Goal: Task Accomplishment & Management: Manage account settings

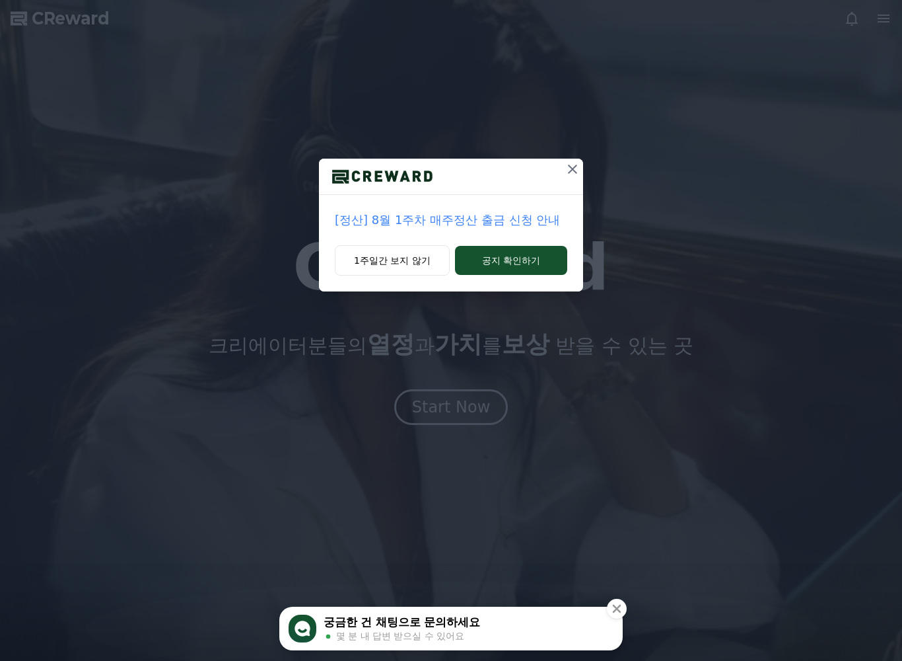
click at [574, 161] on icon at bounding box center [573, 169] width 16 height 16
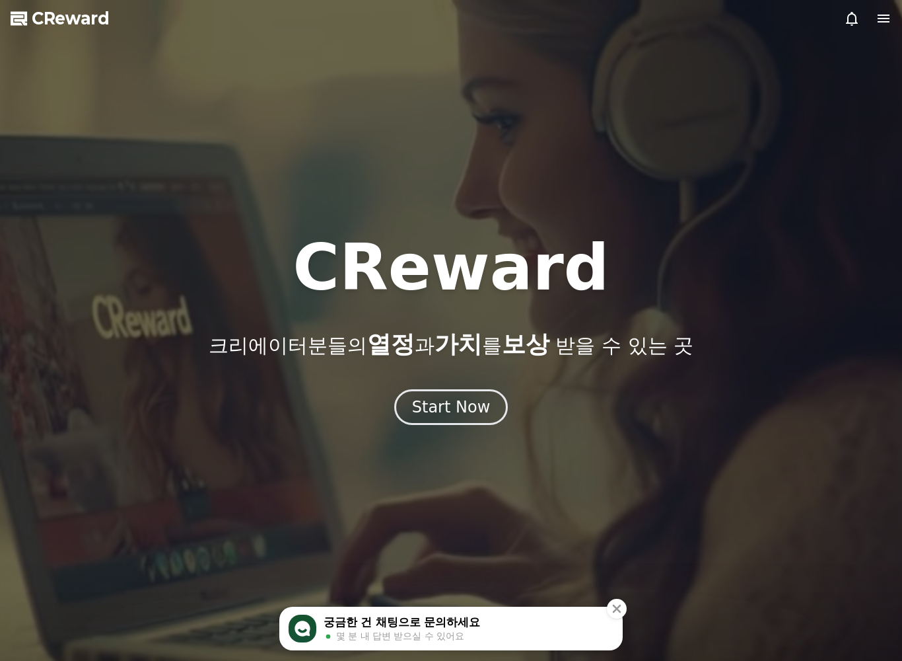
click at [479, 416] on div "Start Now" at bounding box center [451, 406] width 79 height 21
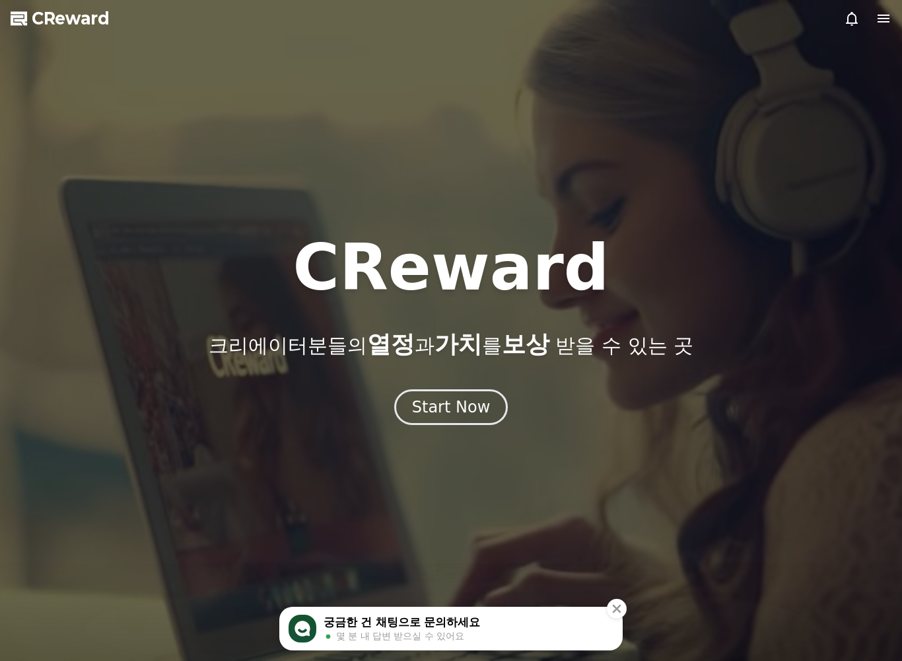
click at [484, 416] on div "Start Now" at bounding box center [451, 406] width 79 height 21
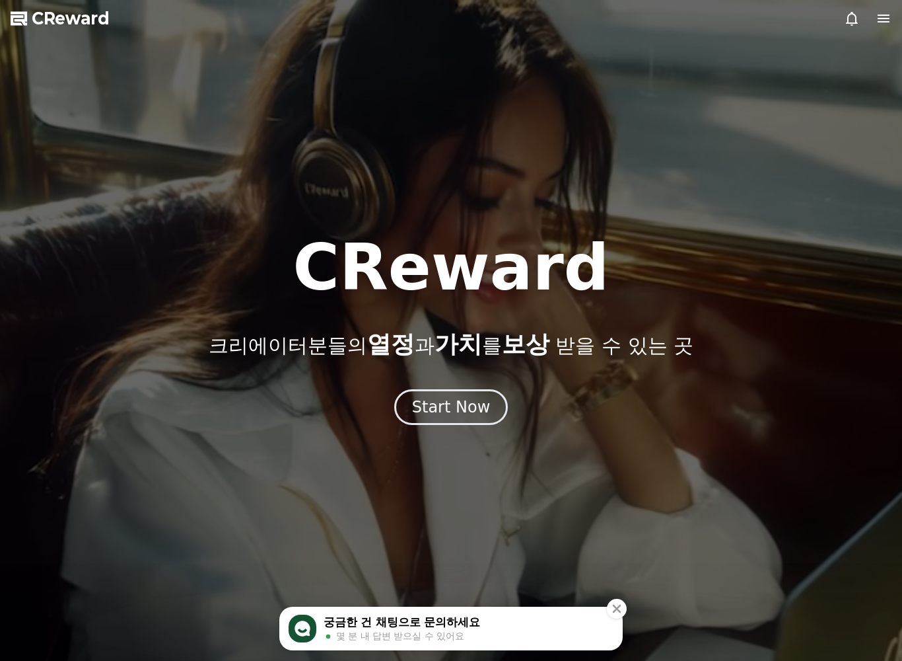
click at [475, 415] on div "Start Now" at bounding box center [451, 406] width 79 height 21
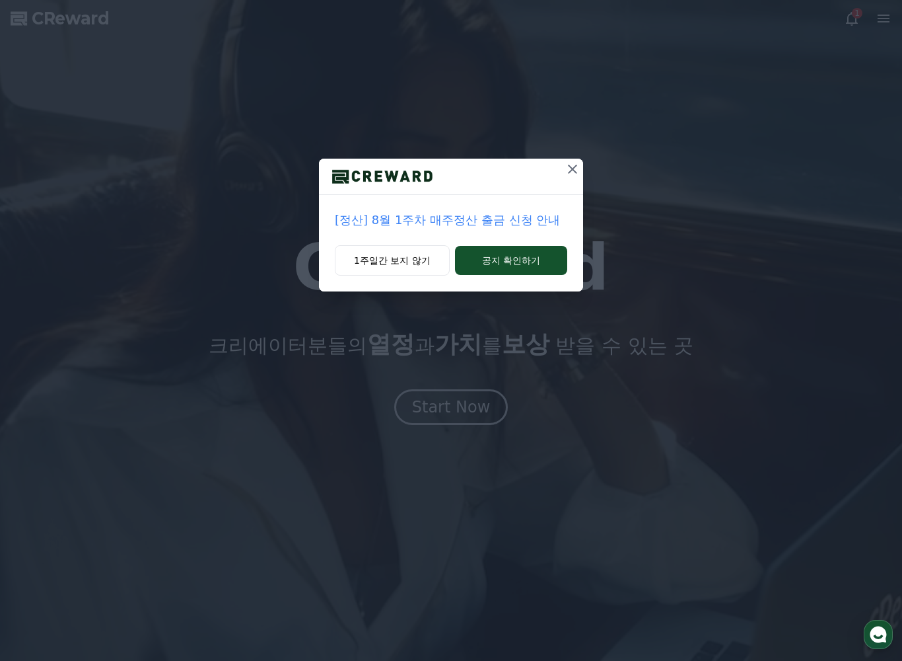
click at [369, 264] on button "1주일간 보지 않기" at bounding box center [392, 260] width 115 height 30
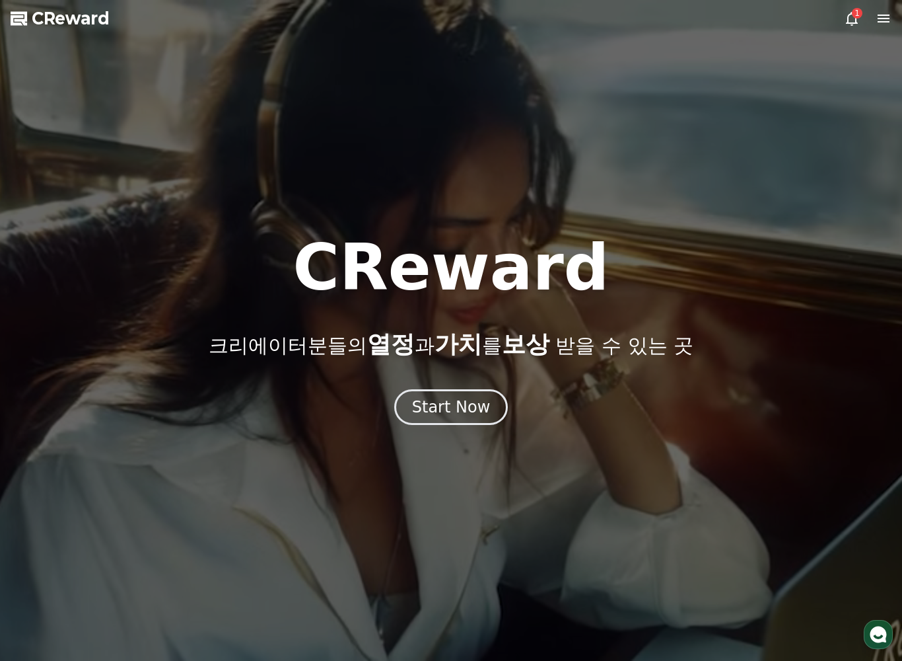
click at [431, 420] on button "Start Now" at bounding box center [451, 407] width 114 height 36
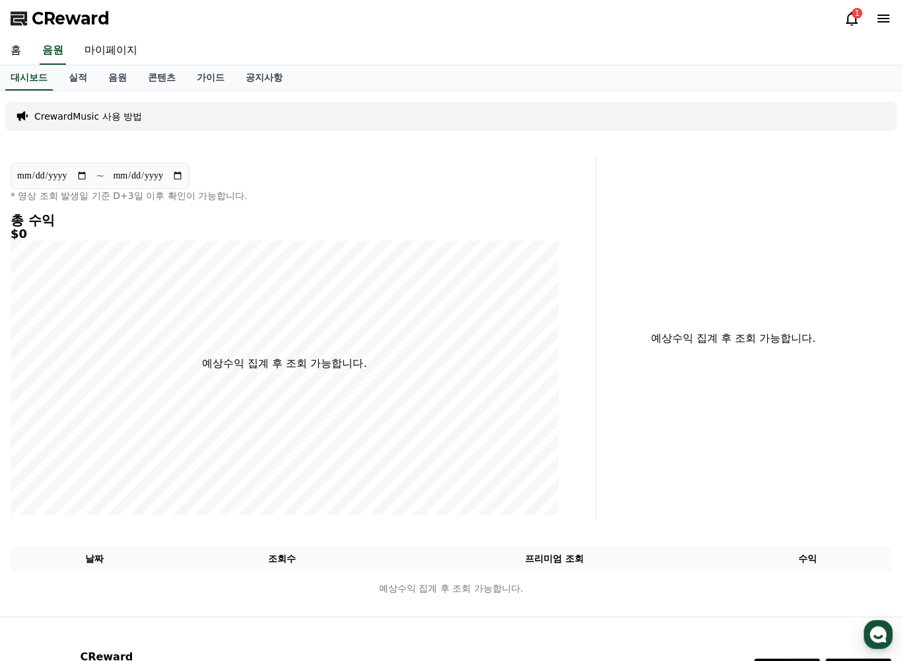
click at [30, 54] on link "홈" at bounding box center [16, 51] width 32 height 28
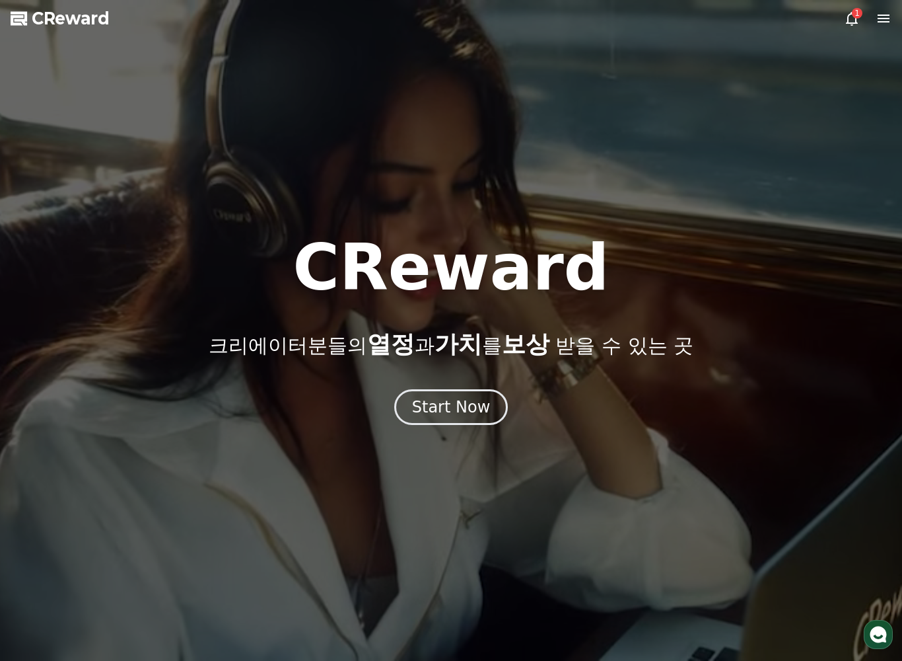
click at [437, 408] on div "Start Now" at bounding box center [451, 406] width 79 height 21
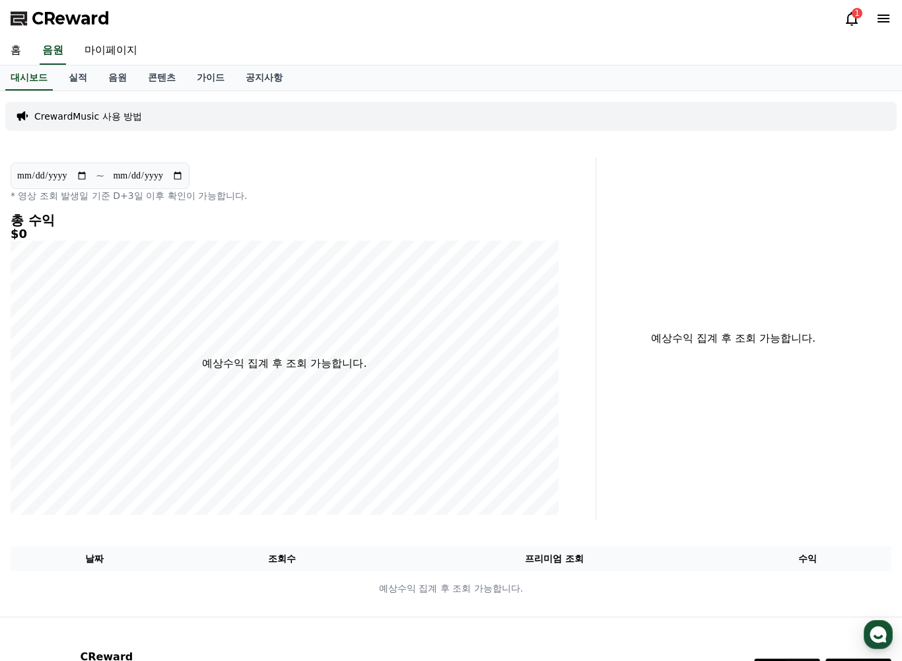
click at [70, 87] on link "실적" at bounding box center [78, 77] width 40 height 25
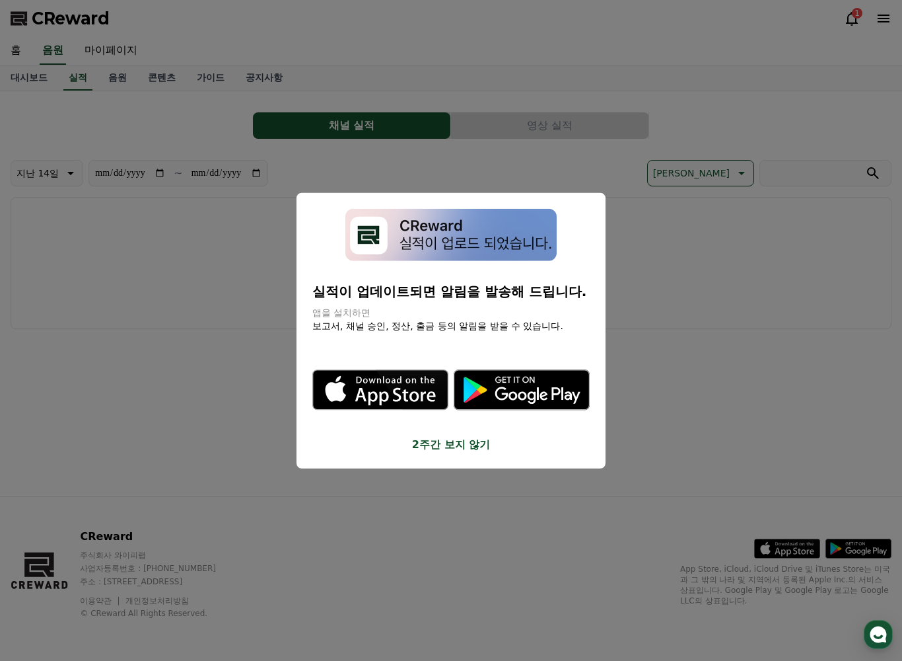
click at [83, 316] on button "close modal" at bounding box center [451, 330] width 902 height 661
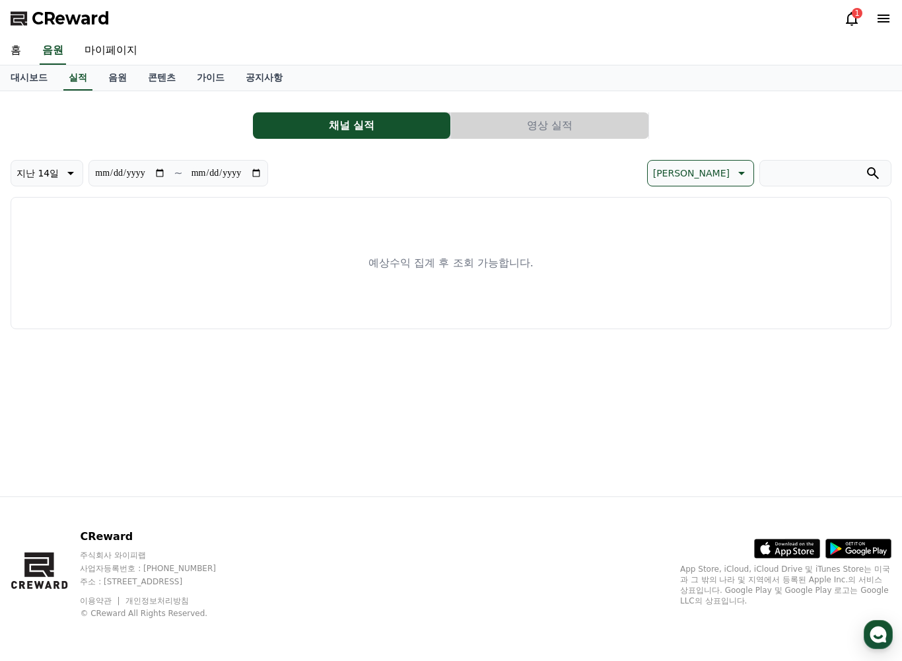
click at [104, 83] on link "음원" at bounding box center [118, 77] width 40 height 25
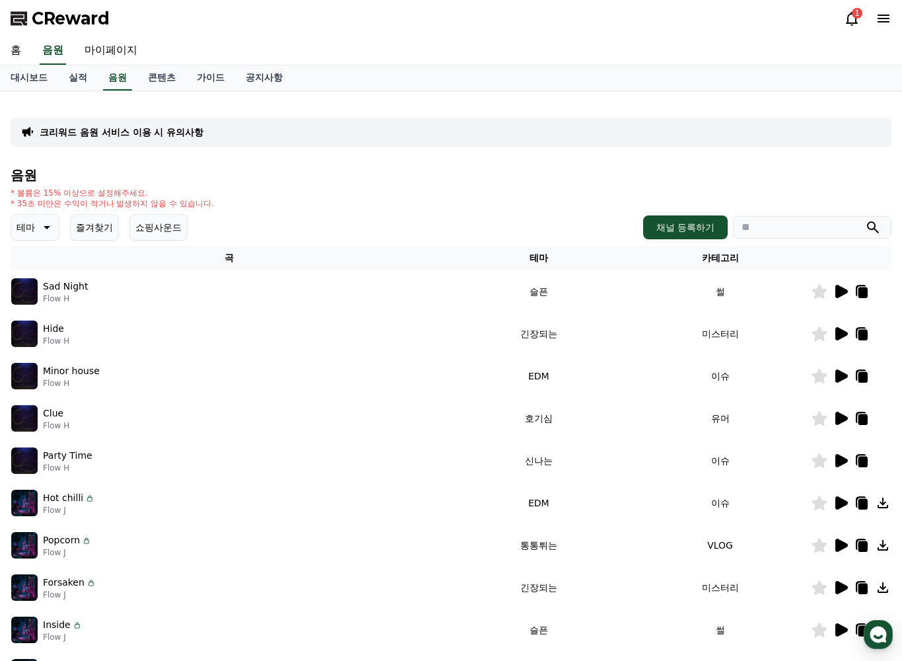
click at [149, 84] on link "콘텐츠" at bounding box center [161, 77] width 49 height 25
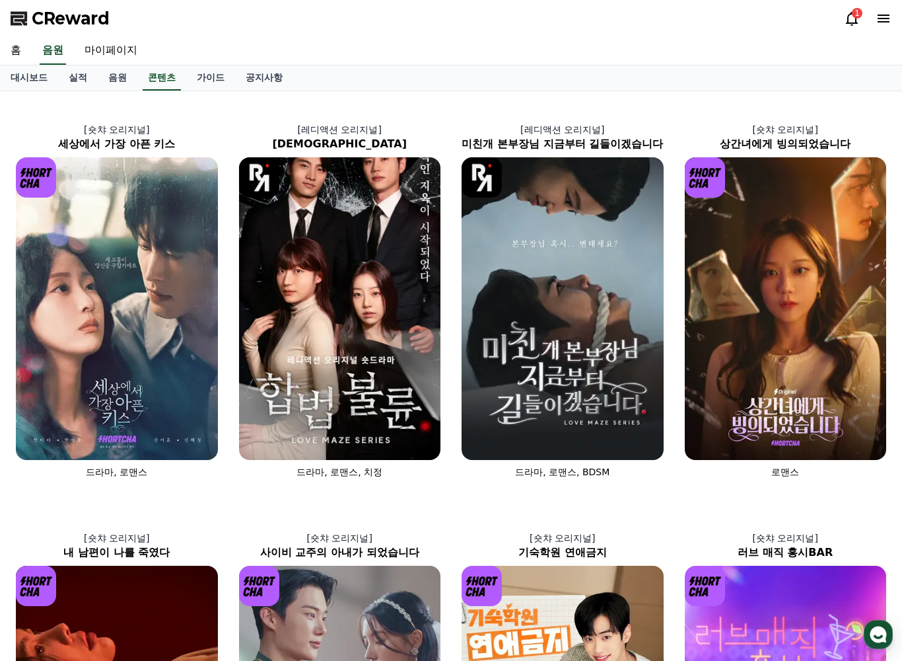
click at [186, 77] on link "가이드" at bounding box center [210, 77] width 49 height 25
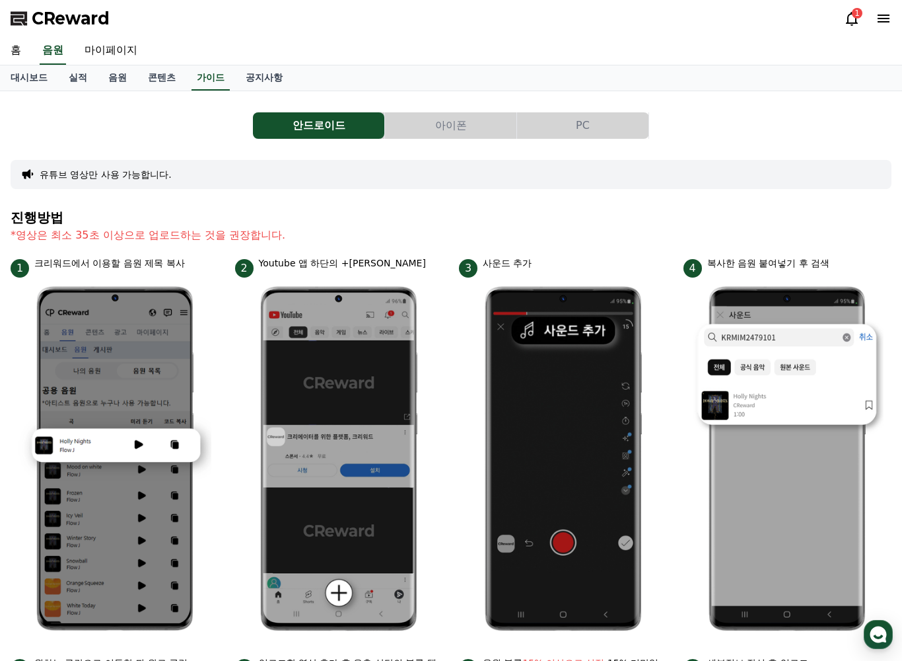
click at [242, 86] on link "공지사항" at bounding box center [264, 77] width 58 height 25
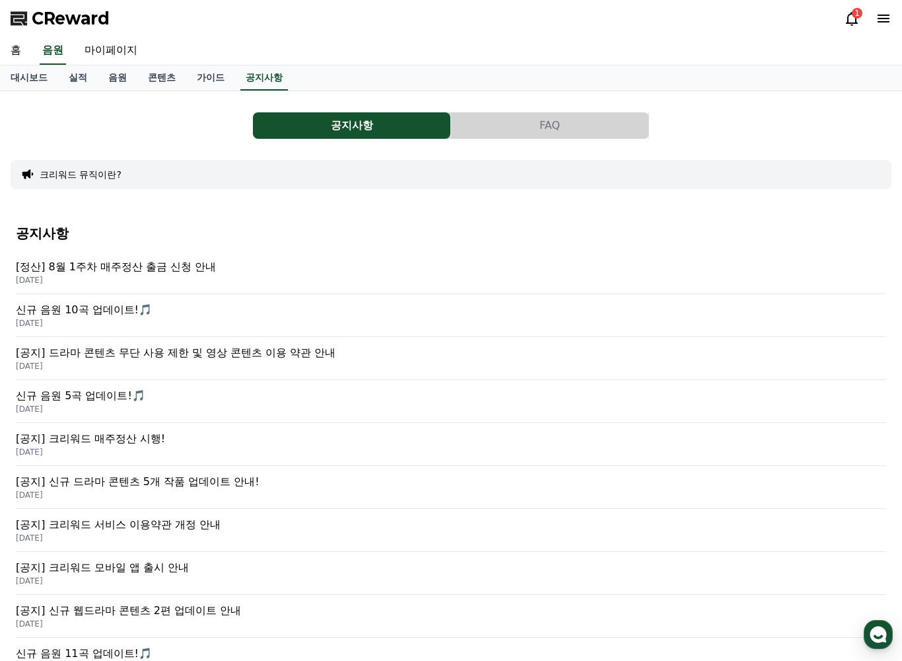
click at [61, 180] on button "크리워드 뮤직이란?" at bounding box center [81, 174] width 82 height 13
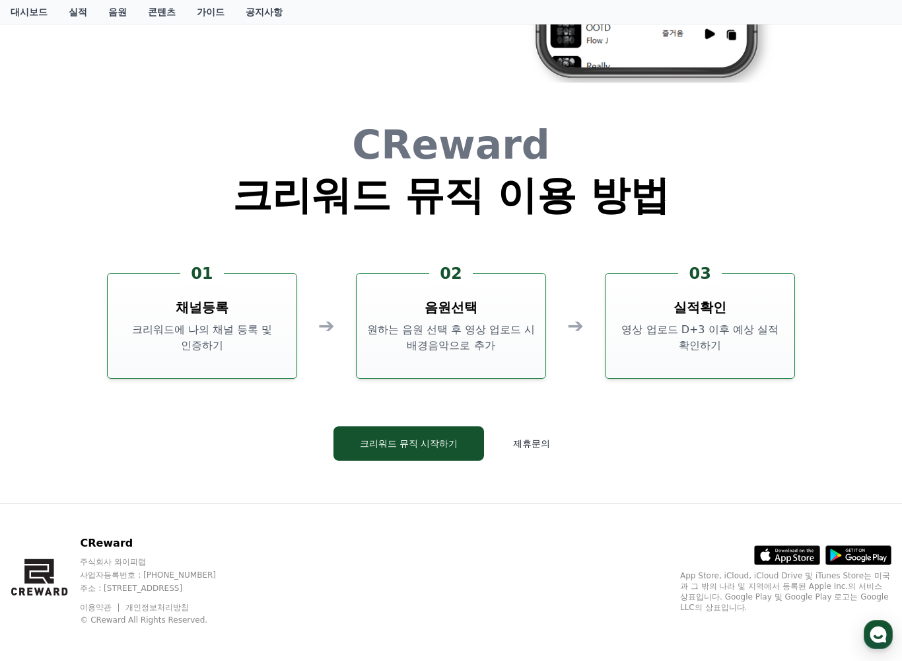
scroll to position [3008, 0]
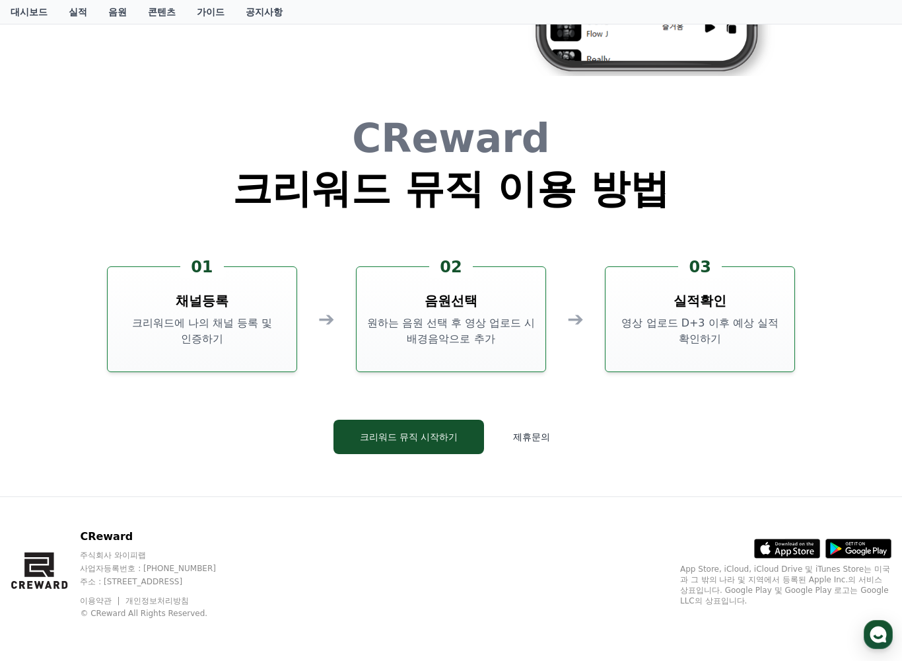
click at [437, 425] on button "크리워드 뮤직 시작하기" at bounding box center [409, 436] width 151 height 34
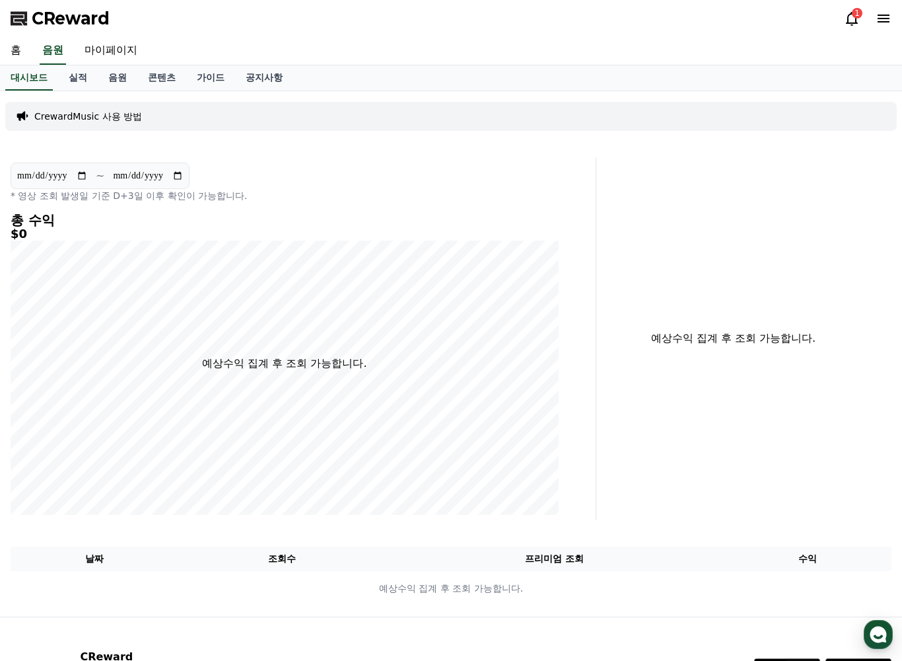
click at [117, 44] on link "마이페이지" at bounding box center [111, 51] width 74 height 28
select select "**********"
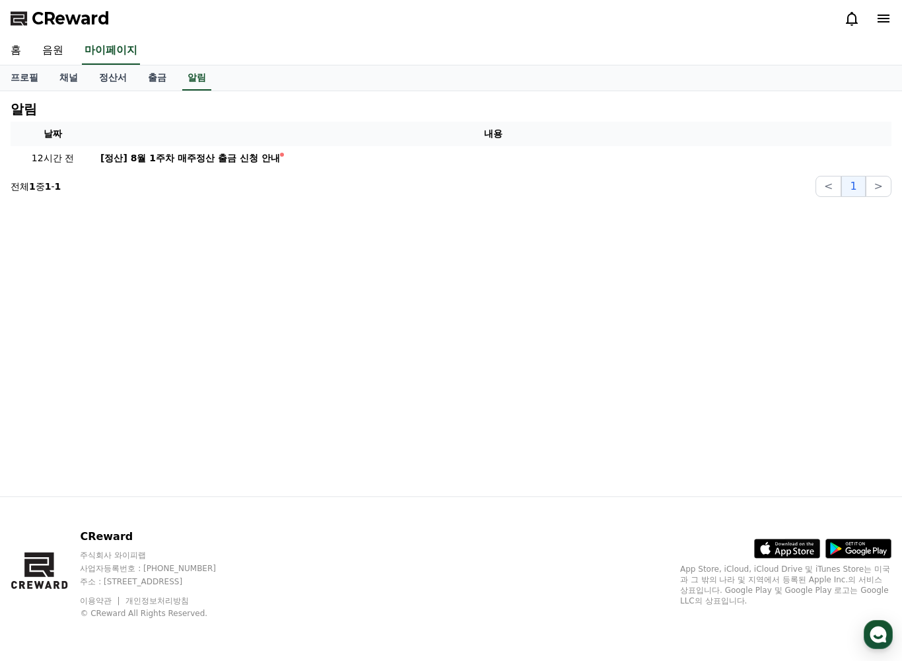
click at [26, 76] on link "프로필" at bounding box center [24, 77] width 49 height 25
select select "**********"
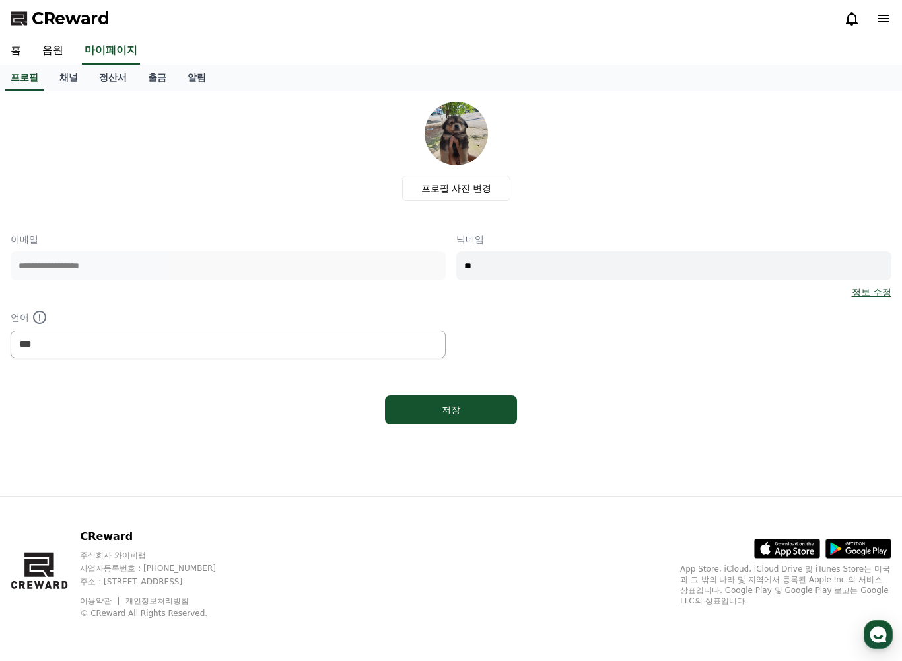
click at [536, 268] on input "**" at bounding box center [673, 265] width 435 height 29
type input "*"
type input "**"
click at [879, 290] on link "정보 수정" at bounding box center [872, 291] width 40 height 13
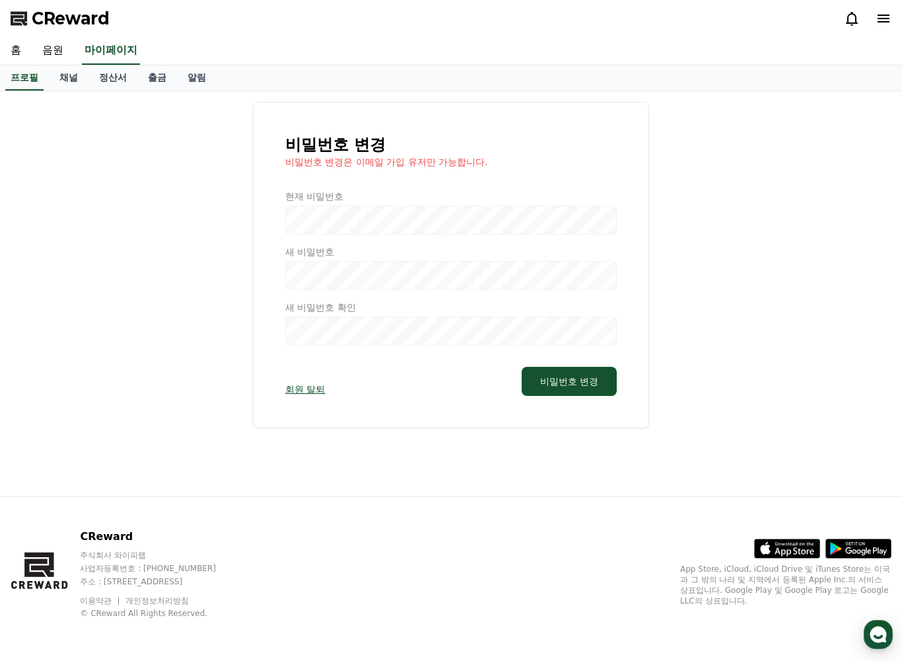
click at [57, 84] on link "채널" at bounding box center [69, 77] width 40 height 25
click at [67, 84] on link "채널" at bounding box center [68, 77] width 29 height 25
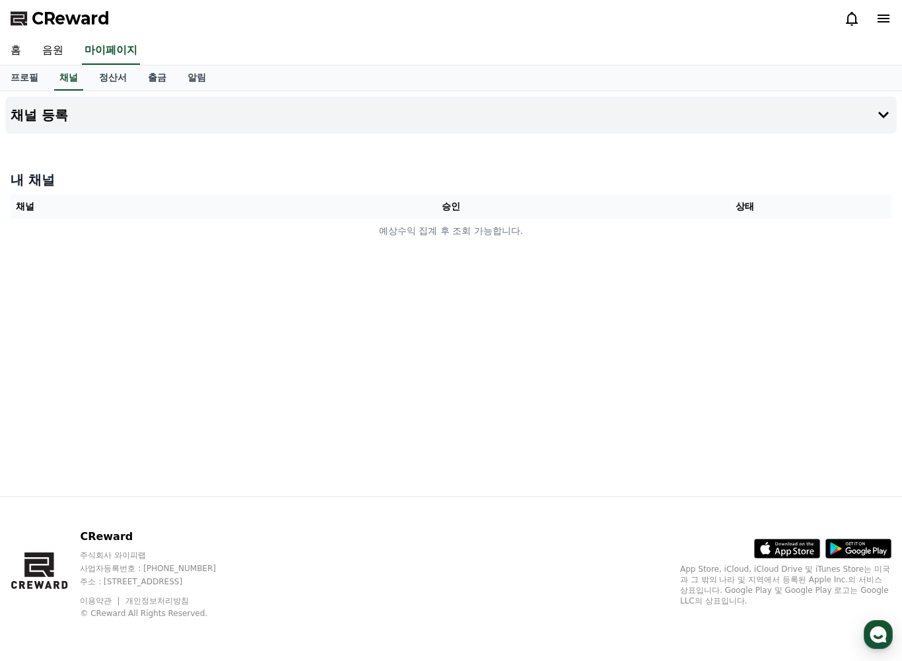
click at [110, 77] on link "정산서" at bounding box center [113, 77] width 49 height 25
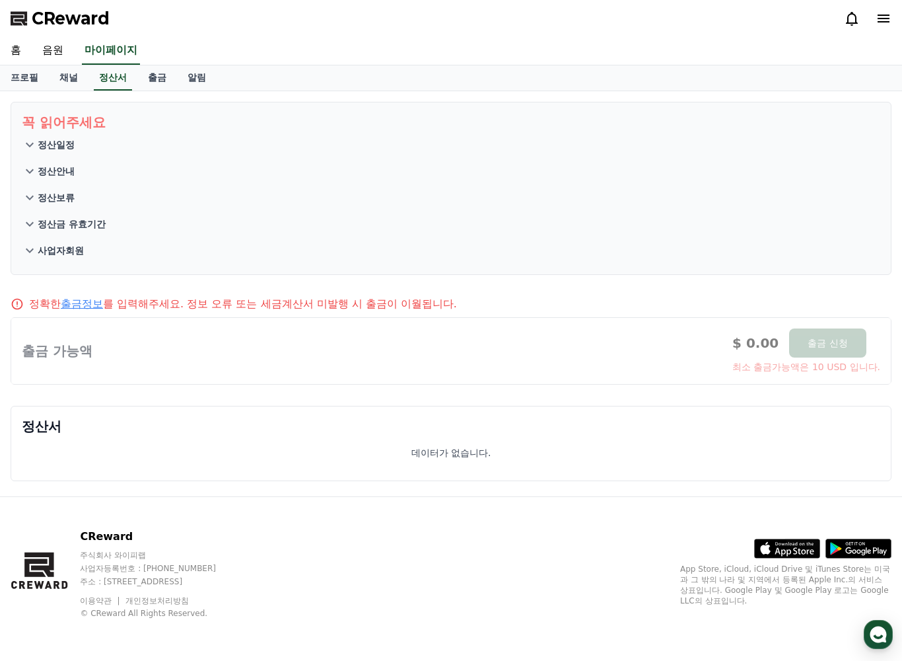
click at [137, 78] on link "출금" at bounding box center [157, 77] width 40 height 25
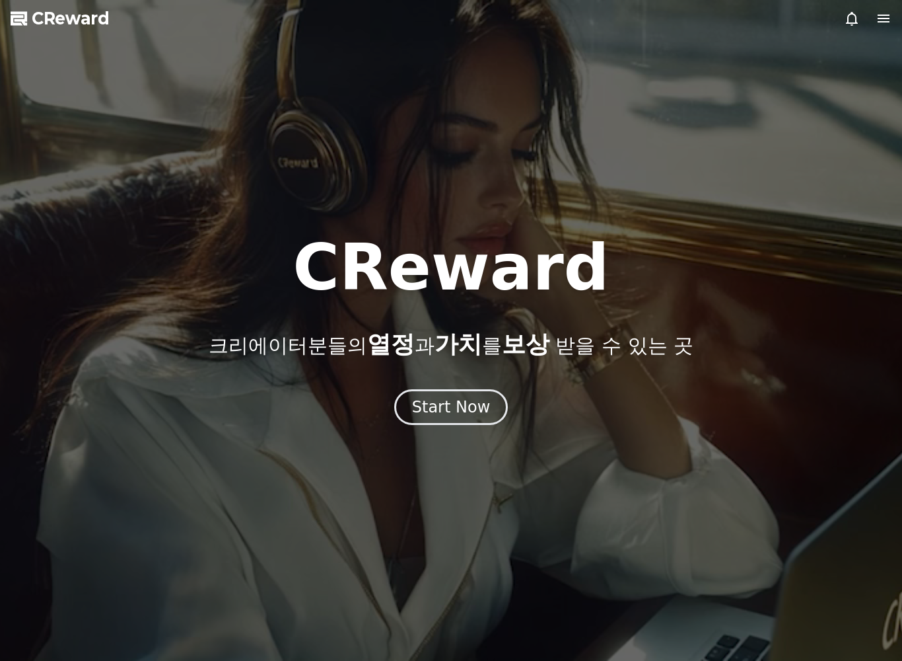
click at [465, 411] on div "Start Now" at bounding box center [451, 406] width 79 height 21
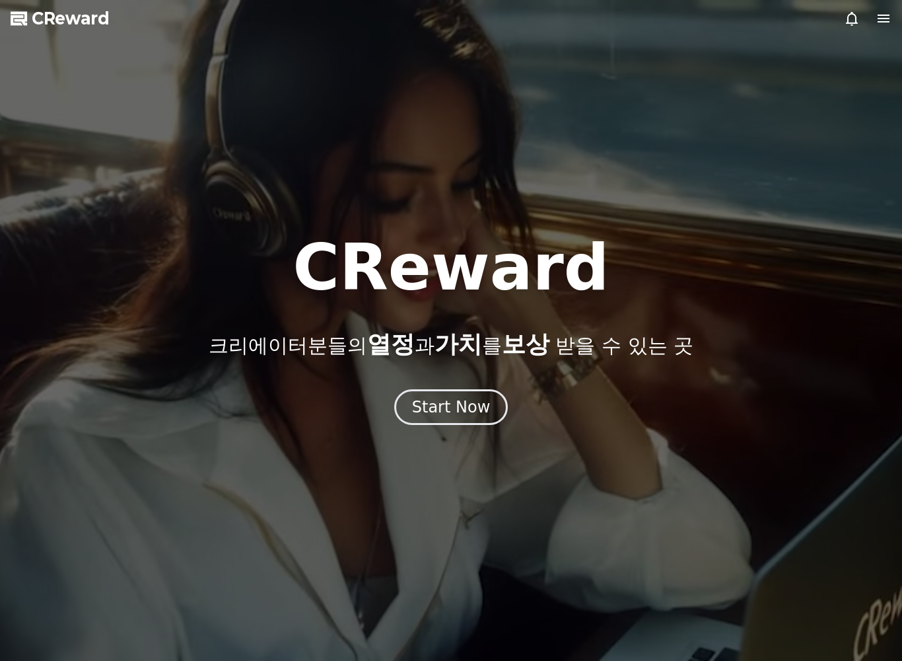
click at [493, 400] on button "Start Now" at bounding box center [451, 407] width 114 height 36
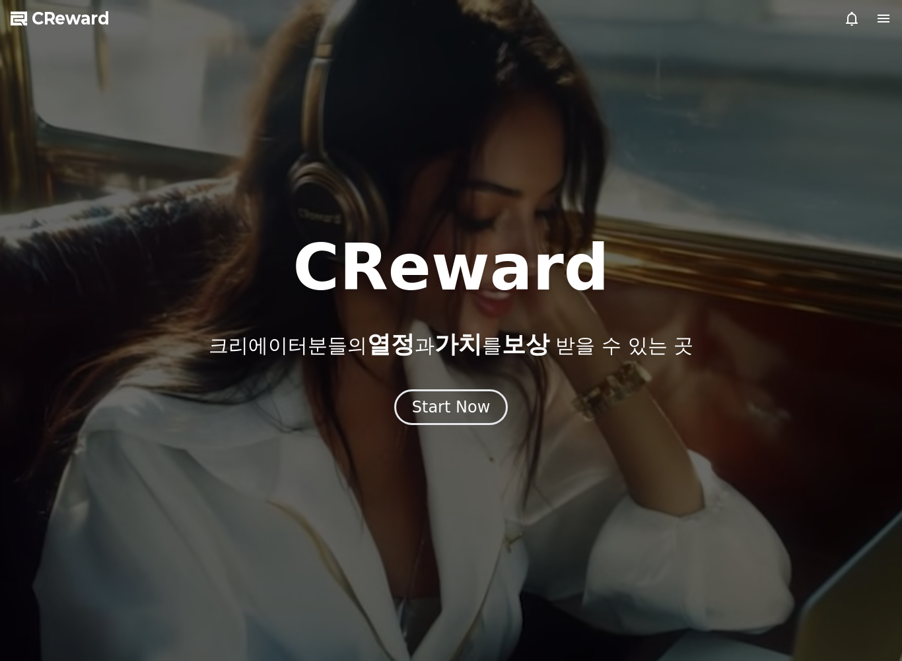
click at [488, 415] on button "Start Now" at bounding box center [451, 407] width 114 height 36
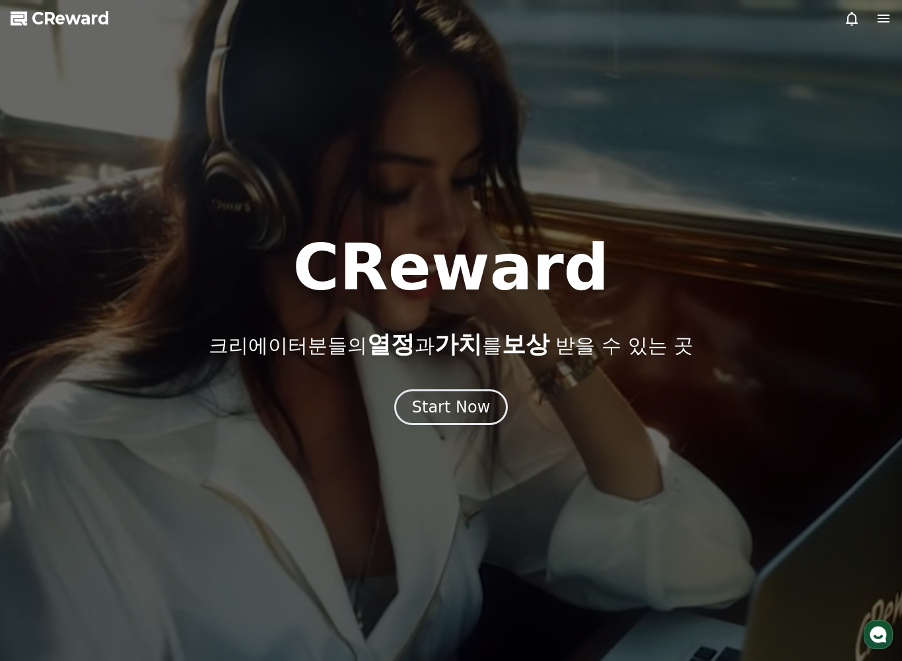
click at [460, 396] on button "Start Now" at bounding box center [451, 407] width 114 height 36
